Goal: Information Seeking & Learning: Learn about a topic

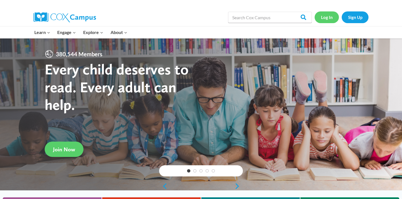
click at [330, 20] on link "Log In" at bounding box center [327, 16] width 24 height 11
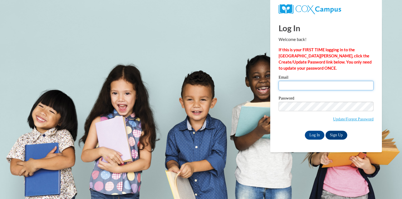
type input "gdlawson@yhc.edu"
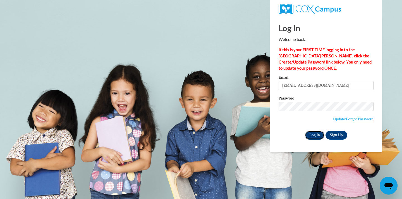
click at [311, 135] on input "Log In" at bounding box center [315, 135] width 20 height 9
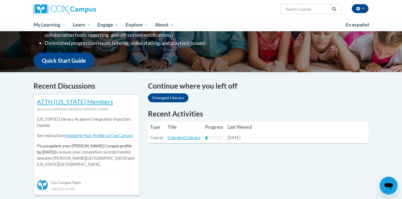
scroll to position [135, 0]
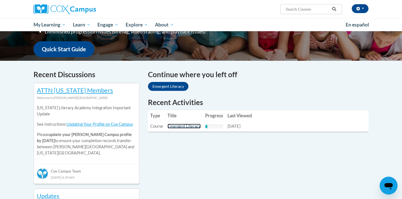
click at [183, 126] on link "Emergent Literacy" at bounding box center [184, 126] width 33 height 5
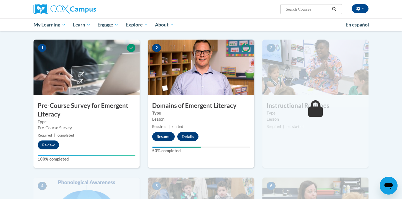
scroll to position [110, 0]
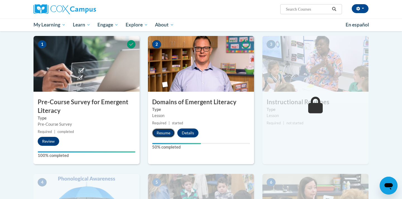
click at [167, 134] on button "Resume" at bounding box center [163, 133] width 23 height 9
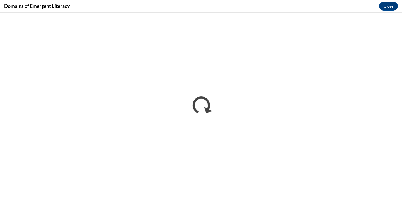
scroll to position [0, 0]
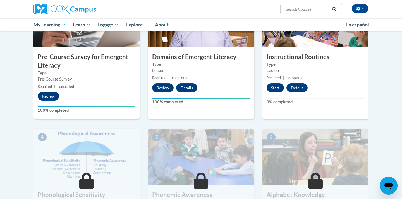
scroll to position [140, 0]
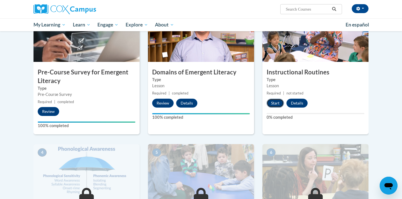
click at [277, 104] on button "Start" at bounding box center [275, 103] width 17 height 9
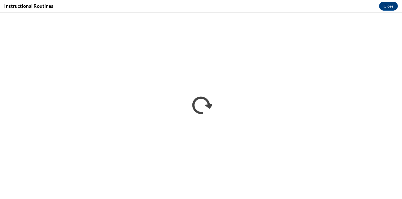
scroll to position [0, 0]
click at [393, 7] on button "Close" at bounding box center [388, 6] width 19 height 9
